Goal: Task Accomplishment & Management: Complete application form

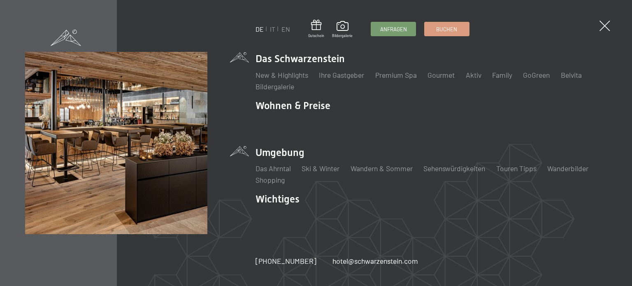
click at [276, 153] on li "Umgebung Das Ahrntal Ski & Winter Skifahren Skischule Wandern & Sommer Wandern …" at bounding box center [430, 165] width 351 height 39
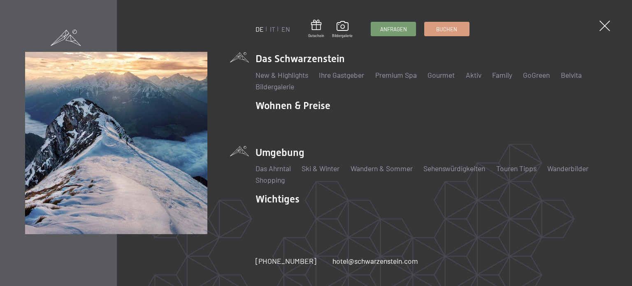
click at [162, 181] on img at bounding box center [101, 101] width 203 height 203
click at [600, 23] on span at bounding box center [604, 26] width 15 height 15
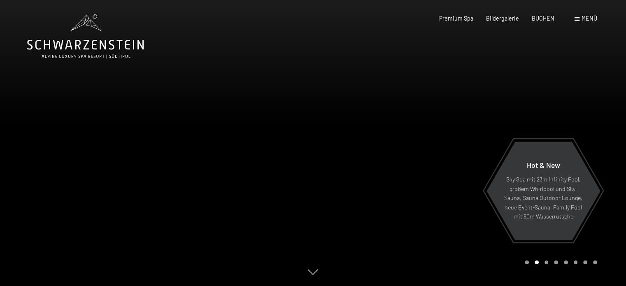
click at [582, 20] on span "Menü" at bounding box center [589, 18] width 16 height 7
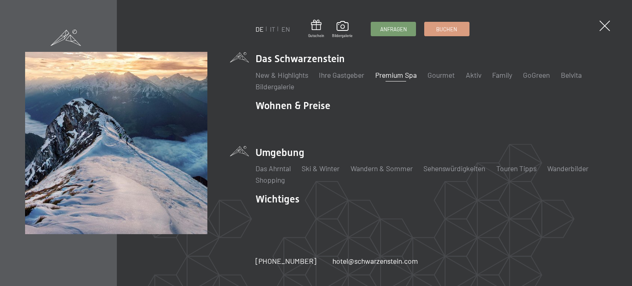
click at [391, 79] on link "Premium Spa" at bounding box center [396, 74] width 42 height 9
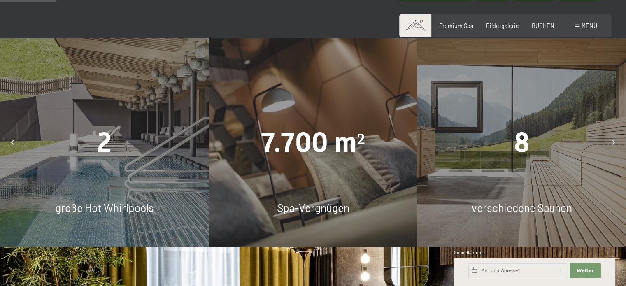
scroll to position [461, 0]
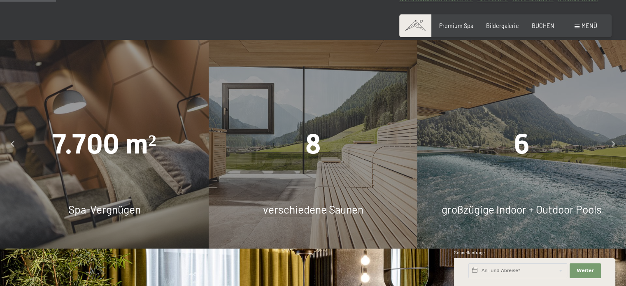
click at [469, 216] on span "großzügige Indoor + Outdoor Pools" at bounding box center [521, 209] width 160 height 13
click at [528, 153] on span "6" at bounding box center [522, 144] width 16 height 32
click at [524, 152] on span "6" at bounding box center [522, 144] width 16 height 32
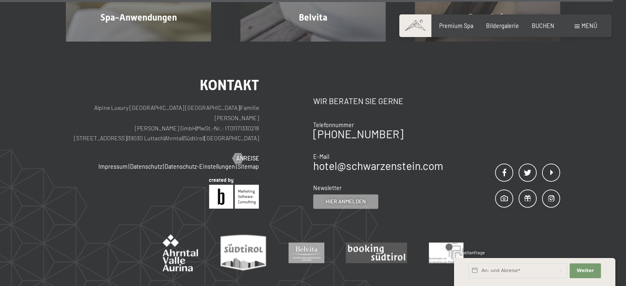
scroll to position [4374, 0]
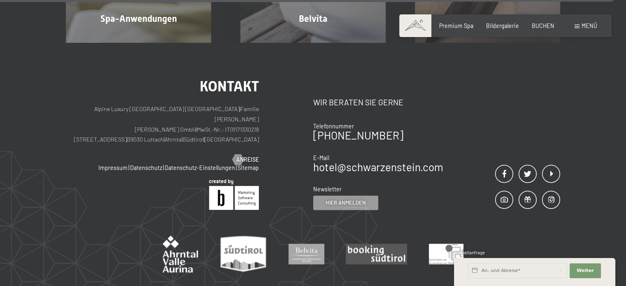
click at [197, 117] on p "Alpine Luxury SPA Resort SCHWARZENSTEIN | Familie Zimmerhofer Otmar Zimmerhofer…" at bounding box center [162, 124] width 193 height 41
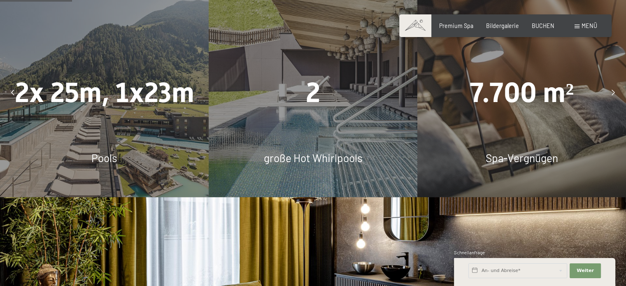
scroll to position [515, 0]
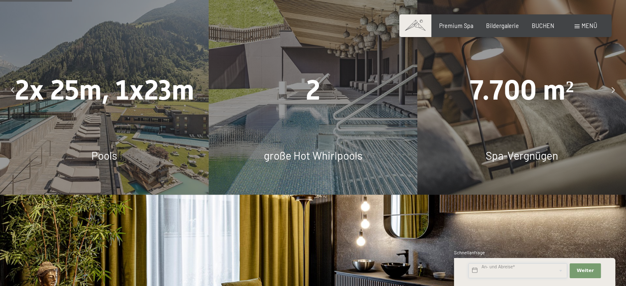
click at [535, 269] on input "text" at bounding box center [517, 270] width 99 height 15
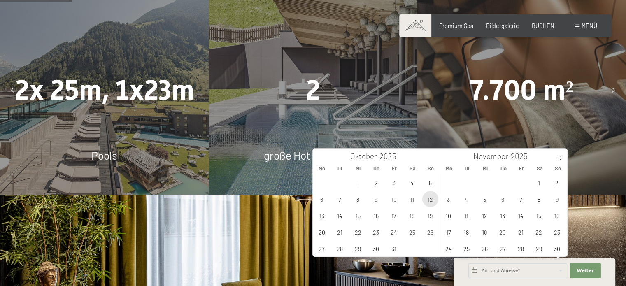
click at [429, 197] on span "12" at bounding box center [430, 199] width 16 height 16
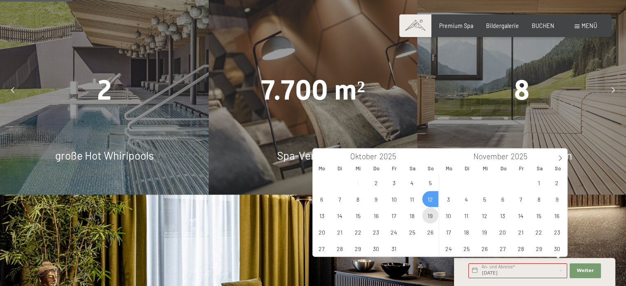
click at [429, 214] on span "19" at bounding box center [430, 215] width 16 height 16
type input "So. 12.10.2025 - So. 19.10.2025"
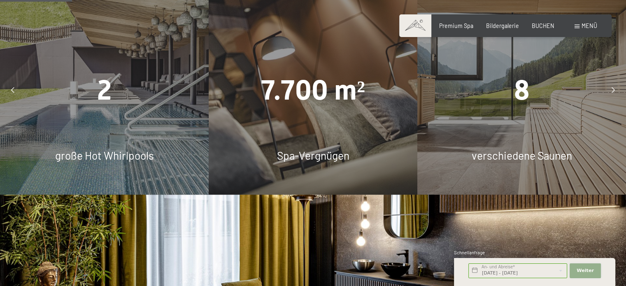
click at [582, 273] on span "Weiter" at bounding box center [584, 270] width 17 height 7
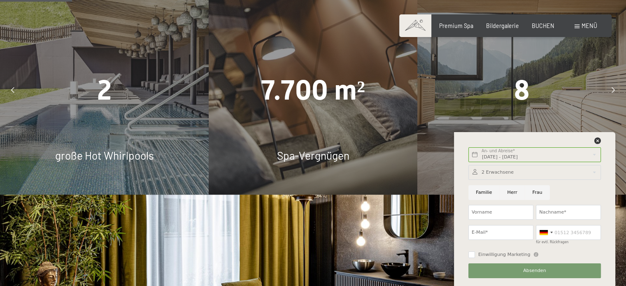
click at [531, 193] on input "Frau" at bounding box center [536, 192] width 25 height 15
radio input "true"
click at [505, 217] on input "Vorname" at bounding box center [500, 212] width 65 height 15
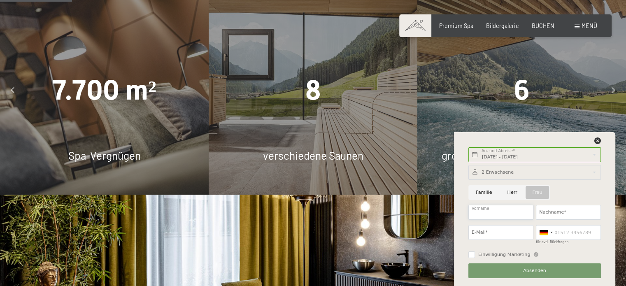
type input "Angelika"
type input "Poldinger"
type input "Angelika.poldinger@t-online.de"
type input "0491754676319"
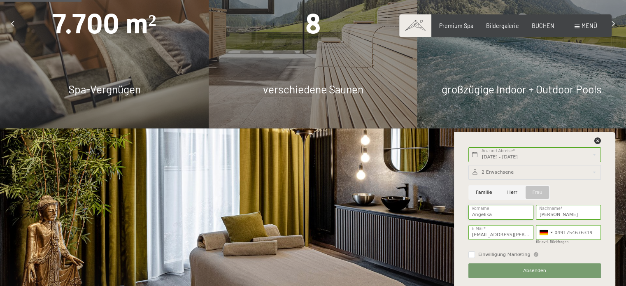
scroll to position [583, 0]
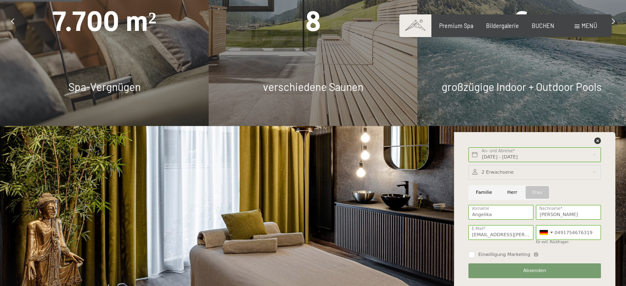
click at [537, 271] on span "Absenden" at bounding box center [534, 270] width 23 height 7
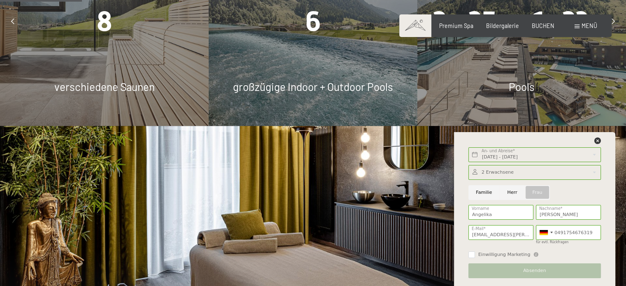
click at [527, 274] on div "Absenden" at bounding box center [534, 270] width 135 height 20
click at [471, 253] on input "Einwilligung Marketing" at bounding box center [471, 254] width 7 height 7
checkbox input "true"
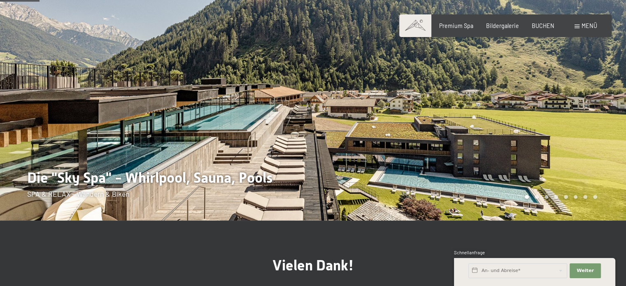
scroll to position [47, 0]
click at [419, 20] on span at bounding box center [415, 25] width 32 height 23
